Goal: Book appointment/travel/reservation

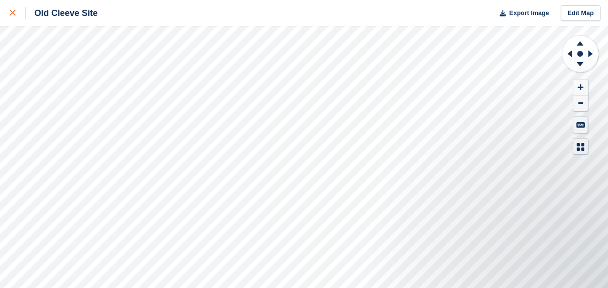
click at [10, 8] on div at bounding box center [18, 13] width 16 height 12
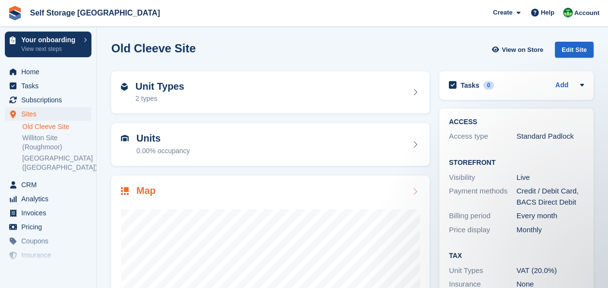
click at [288, 195] on div "Map" at bounding box center [270, 191] width 299 height 13
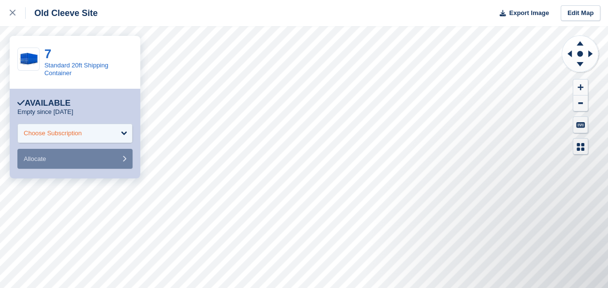
click at [103, 138] on div "Choose Subscription" at bounding box center [74, 132] width 115 height 19
